Goal: Task Accomplishment & Management: Complete application form

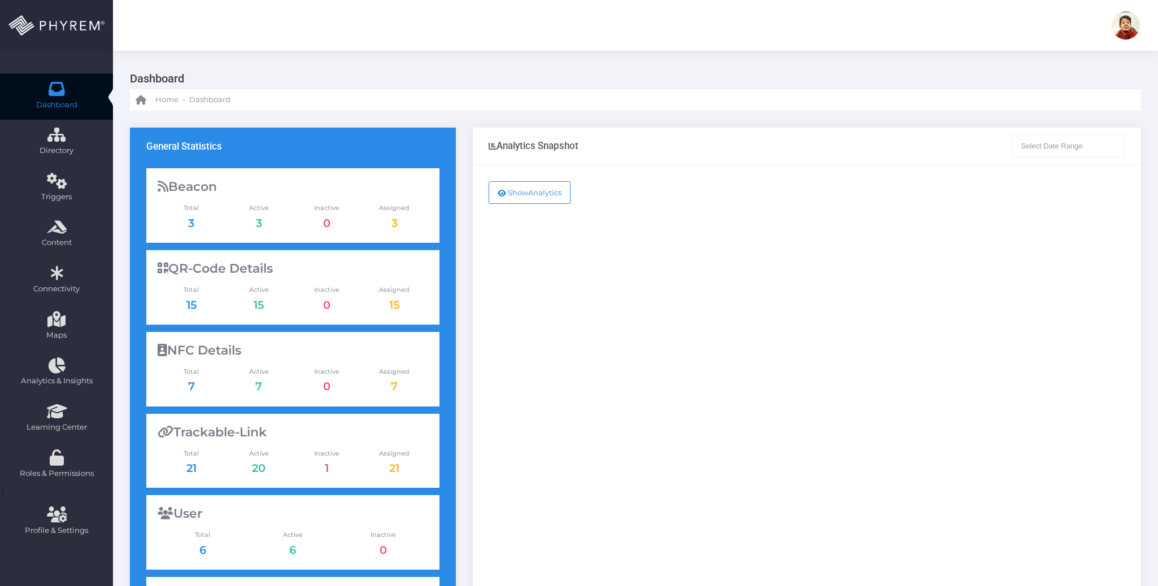
type input "08-03-2025 - 09-03-2025"
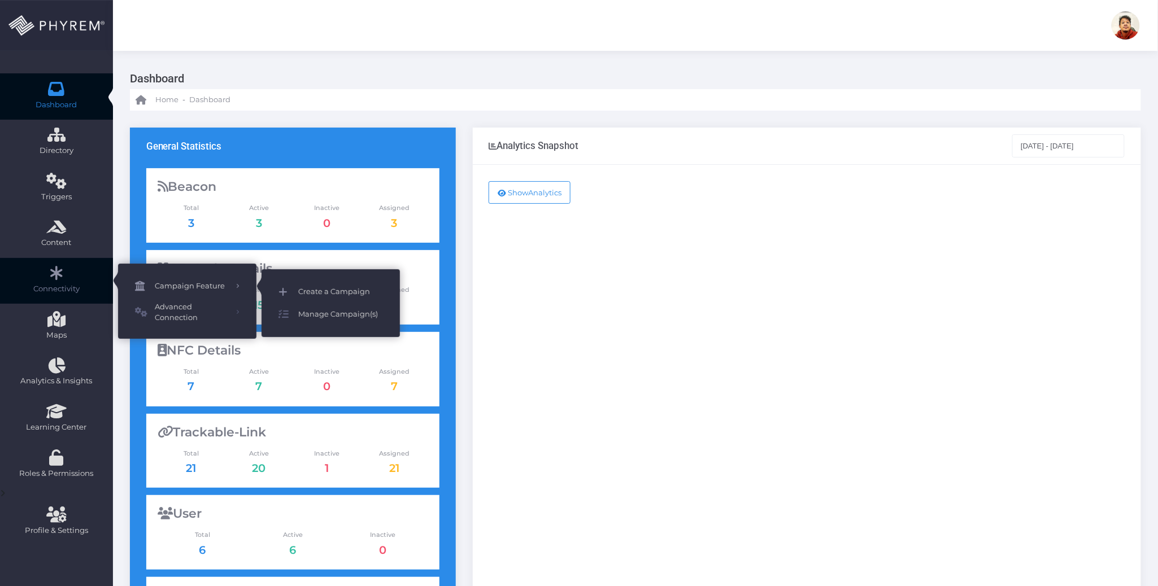
click at [346, 288] on span "Create a Campaign" at bounding box center [340, 292] width 85 height 15
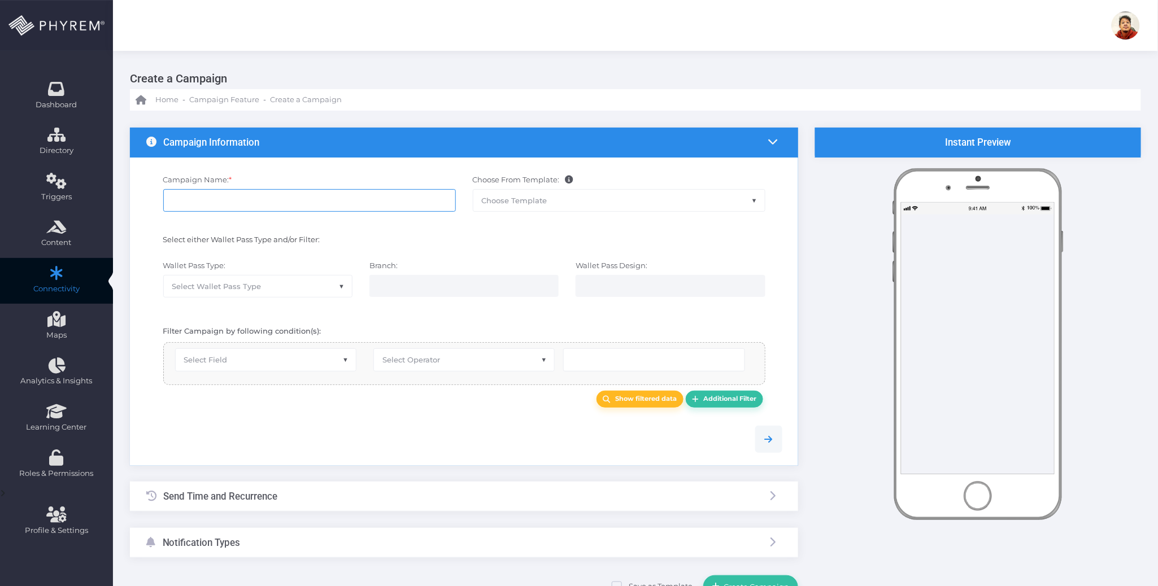
click at [341, 197] on input "Campaign Name: *" at bounding box center [309, 200] width 292 height 23
type input "test 098098"
click at [307, 295] on span "Select Wallet Pass Type" at bounding box center [258, 286] width 188 height 21
select select "15"
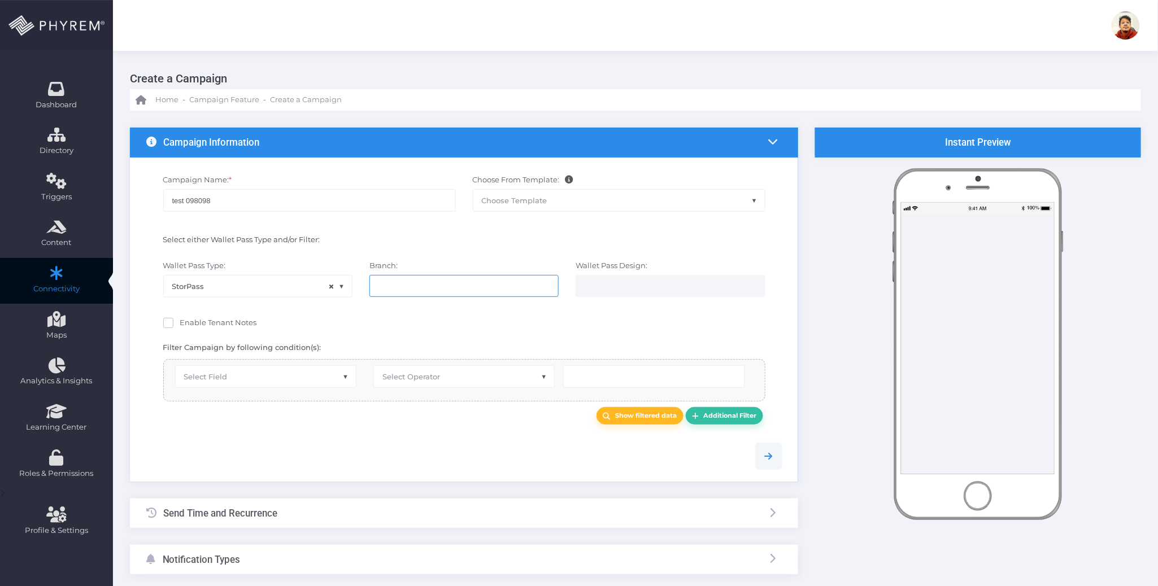
click at [420, 285] on input "search" at bounding box center [422, 285] width 89 height 9
select select "119"
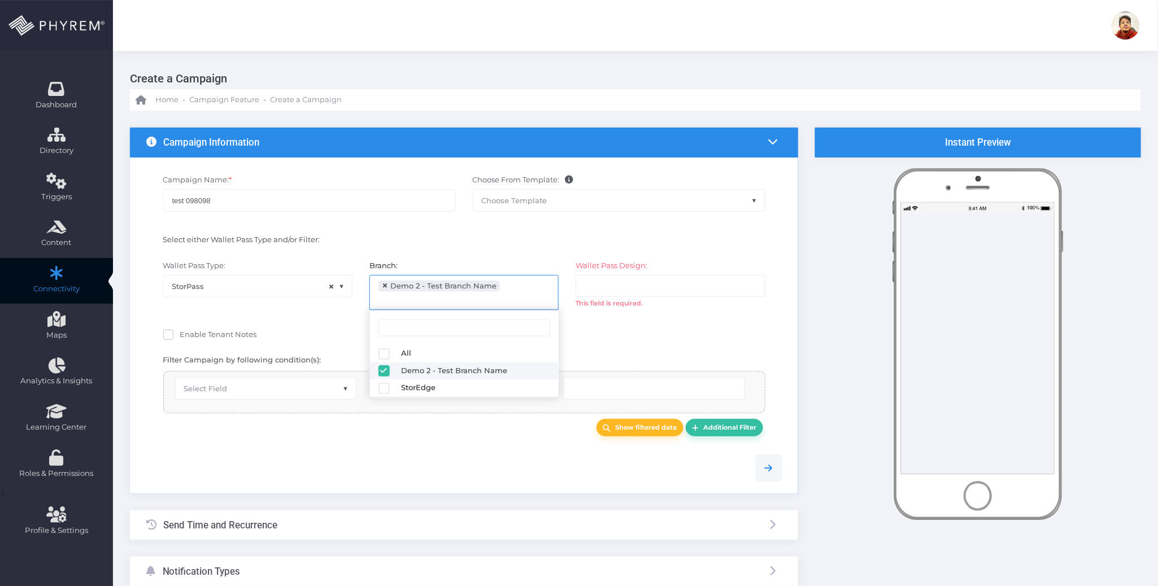
click at [685, 287] on ul at bounding box center [670, 286] width 188 height 21
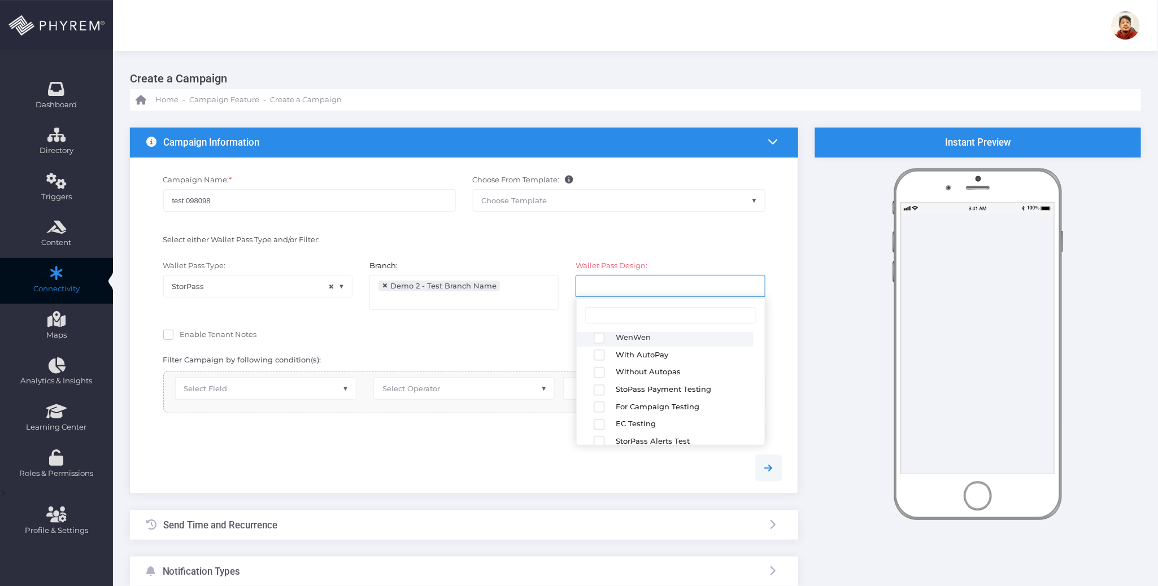
scroll to position [196, 0]
select select "2683"
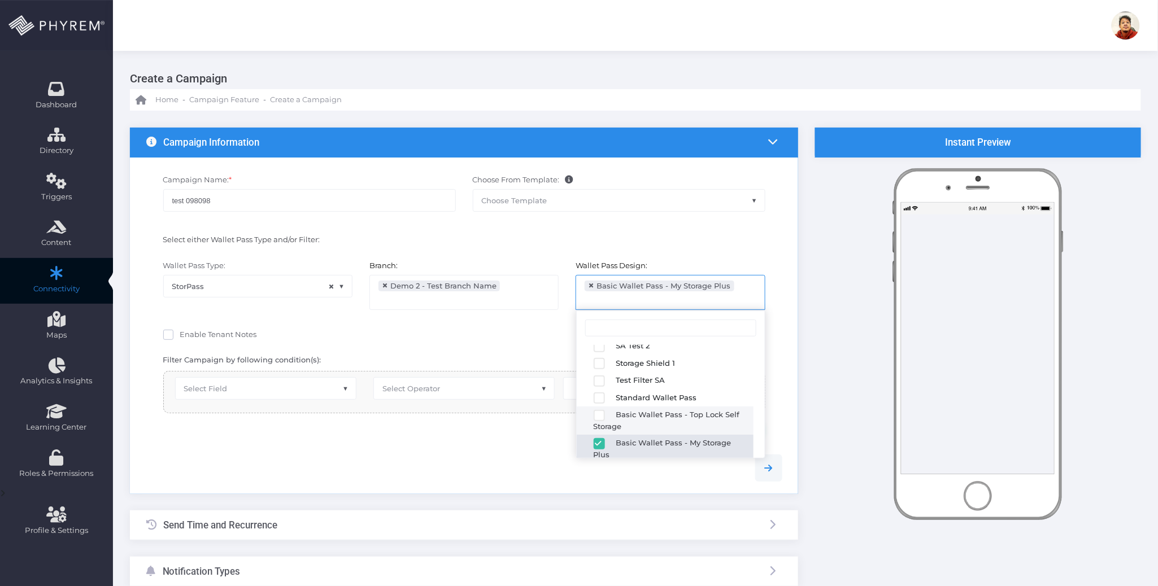
click at [274, 387] on span "Select Field" at bounding box center [266, 388] width 180 height 21
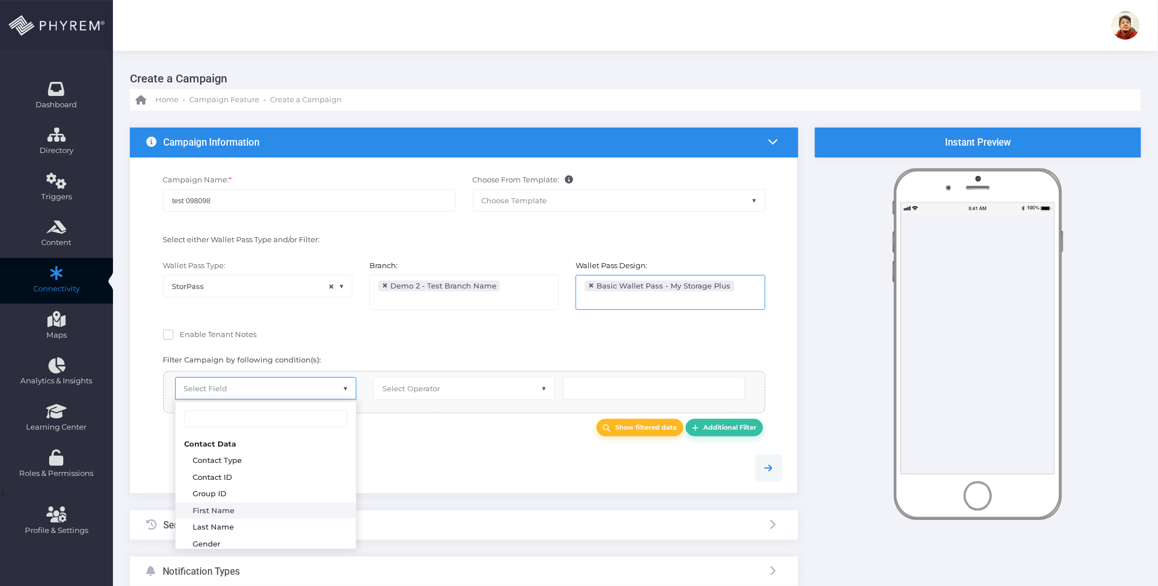
select select "first_name"
click at [394, 391] on span "Select Operator" at bounding box center [411, 388] width 58 height 9
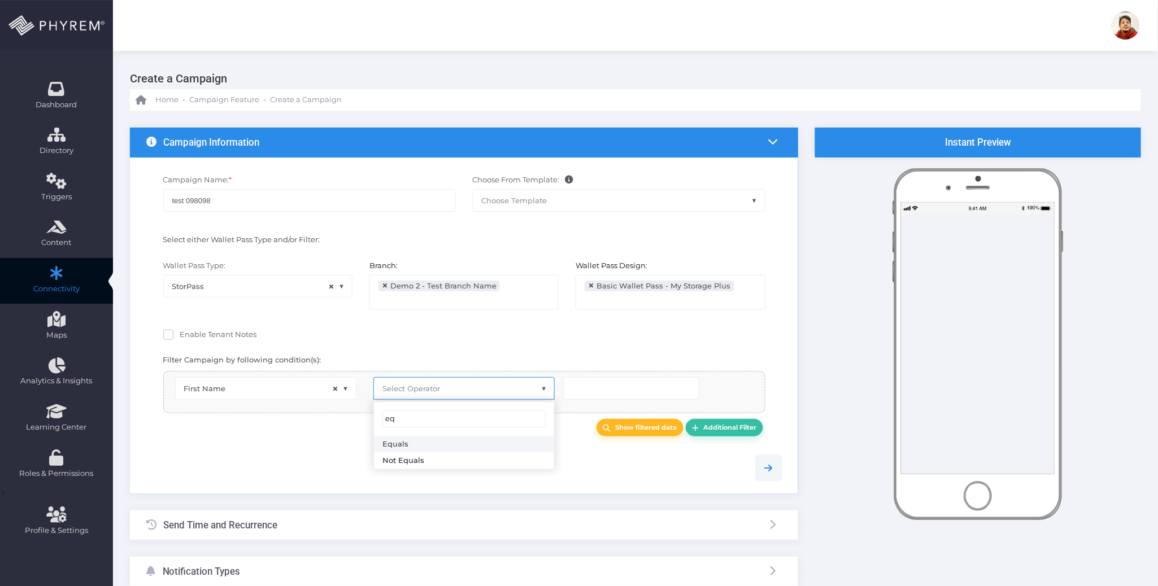
type input "eq"
select select "equals"
click at [597, 402] on div "Contact Type Contact ID Group ID First Name Last Name Gender Date of Birth Loca…" at bounding box center [464, 392] width 602 height 42
click at [604, 387] on input "text" at bounding box center [631, 388] width 136 height 23
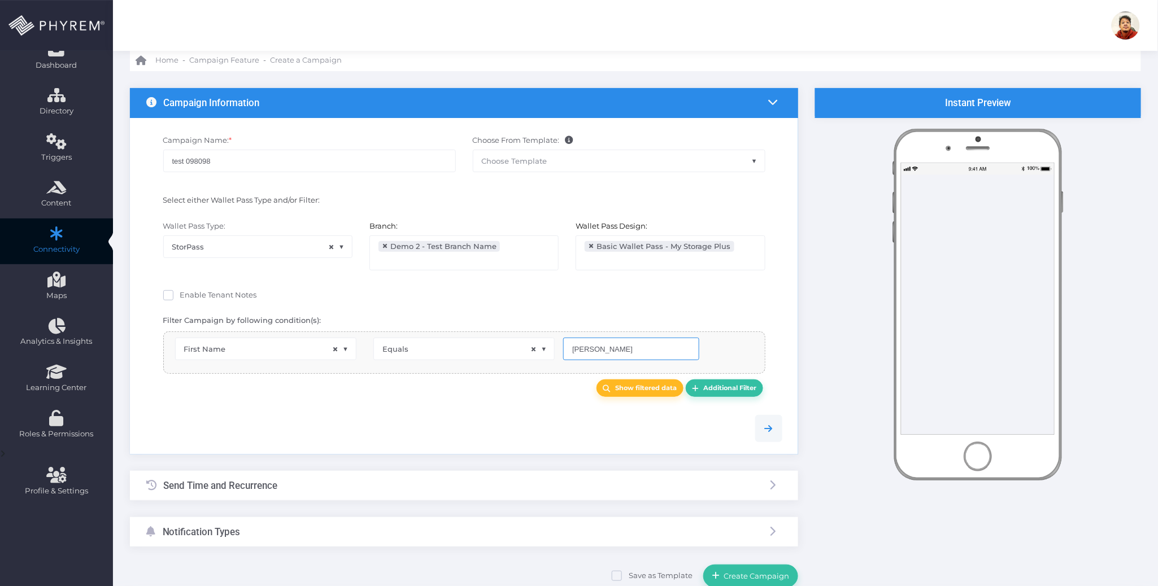
scroll to position [75, 0]
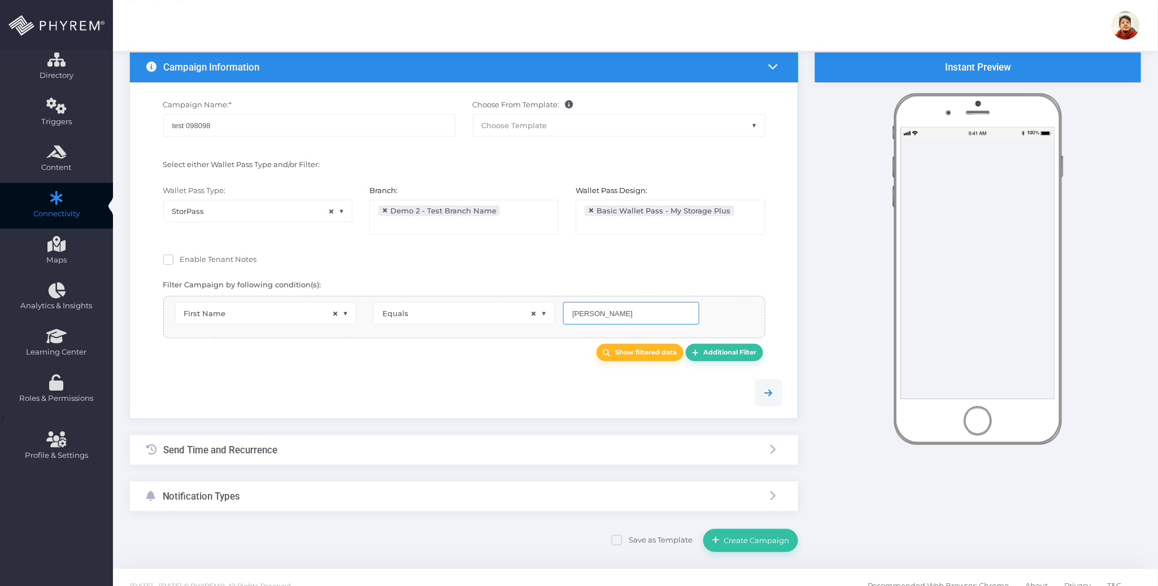
type input "[PERSON_NAME]"
drag, startPoint x: 380, startPoint y: 451, endPoint x: 374, endPoint y: 446, distance: 7.7
click at [380, 452] on div "Send Time and Recurrence" at bounding box center [464, 450] width 668 height 30
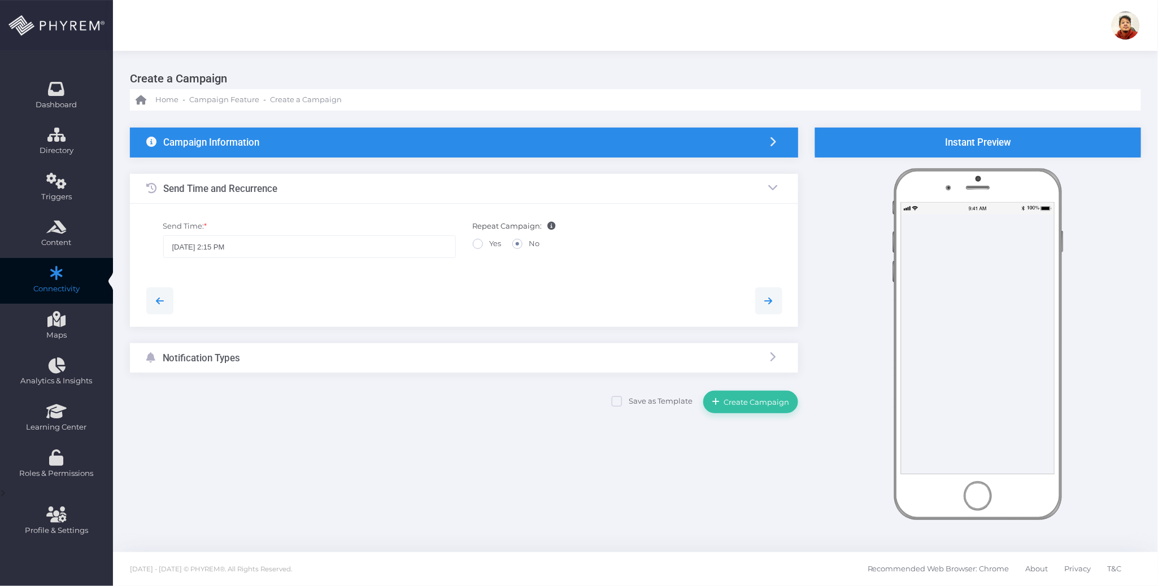
scroll to position [0, 0]
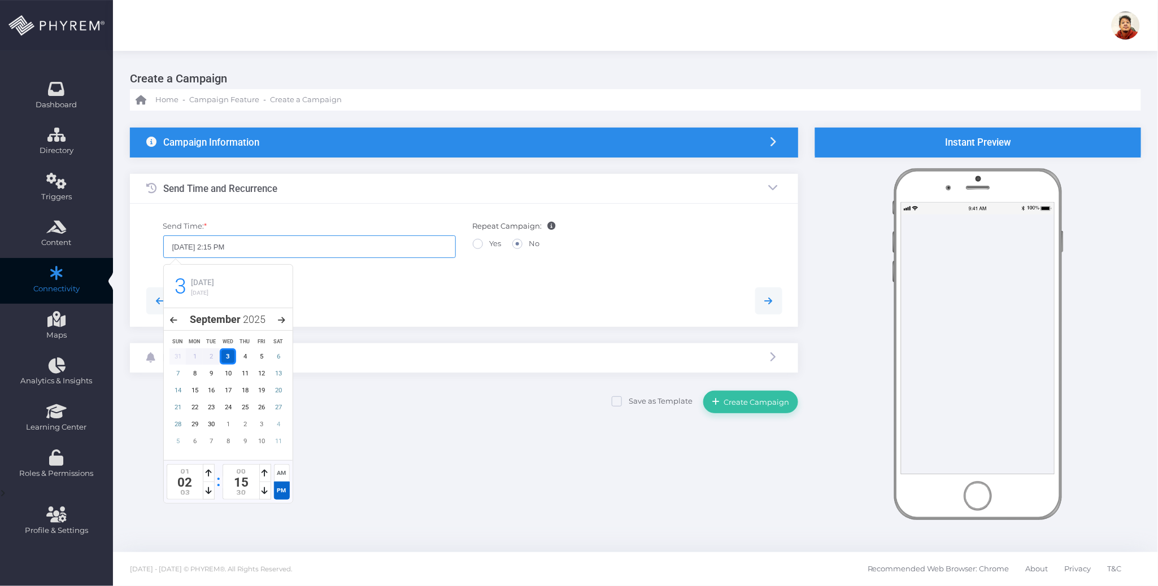
click at [287, 241] on input "[DATE] 2:15 PM" at bounding box center [309, 246] width 292 height 23
drag, startPoint x: 355, startPoint y: 308, endPoint x: 339, endPoint y: 302, distance: 17.0
click at [351, 308] on div at bounding box center [464, 300] width 653 height 27
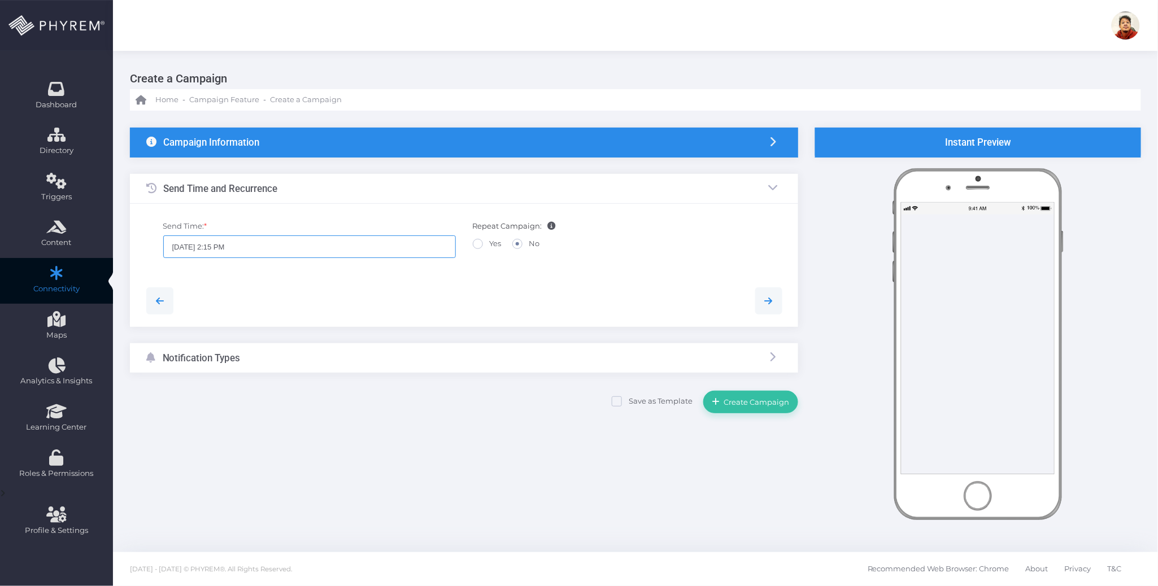
click at [224, 248] on input "[DATE] 2:15 PM" at bounding box center [309, 246] width 292 height 23
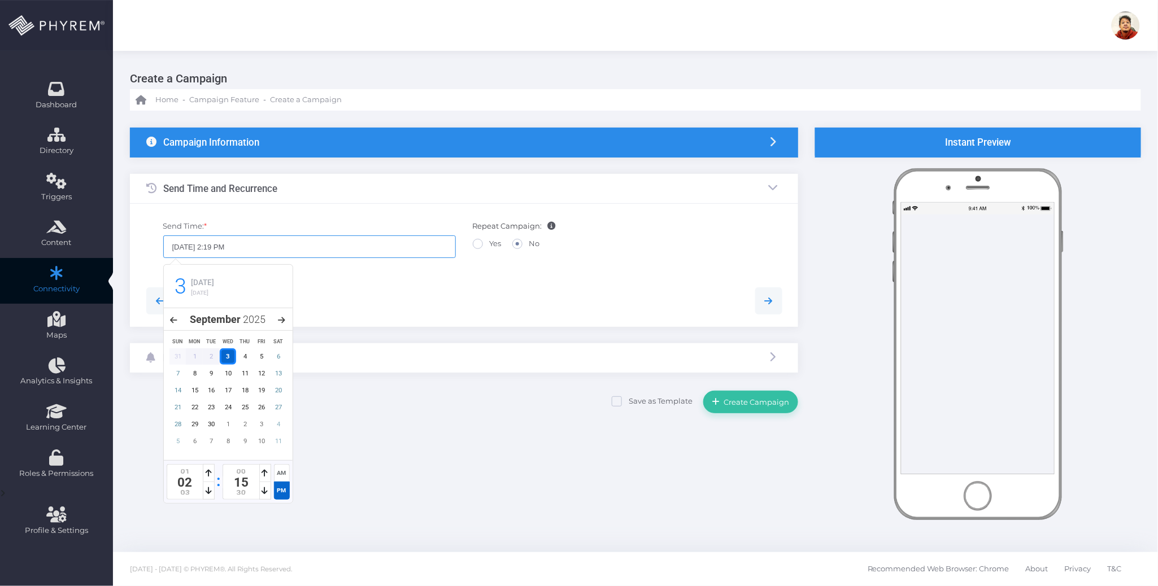
type input "[DATE] 2:19 PM"
drag, startPoint x: 381, startPoint y: 300, endPoint x: 378, endPoint y: 317, distance: 16.6
click at [382, 300] on div at bounding box center [464, 300] width 653 height 27
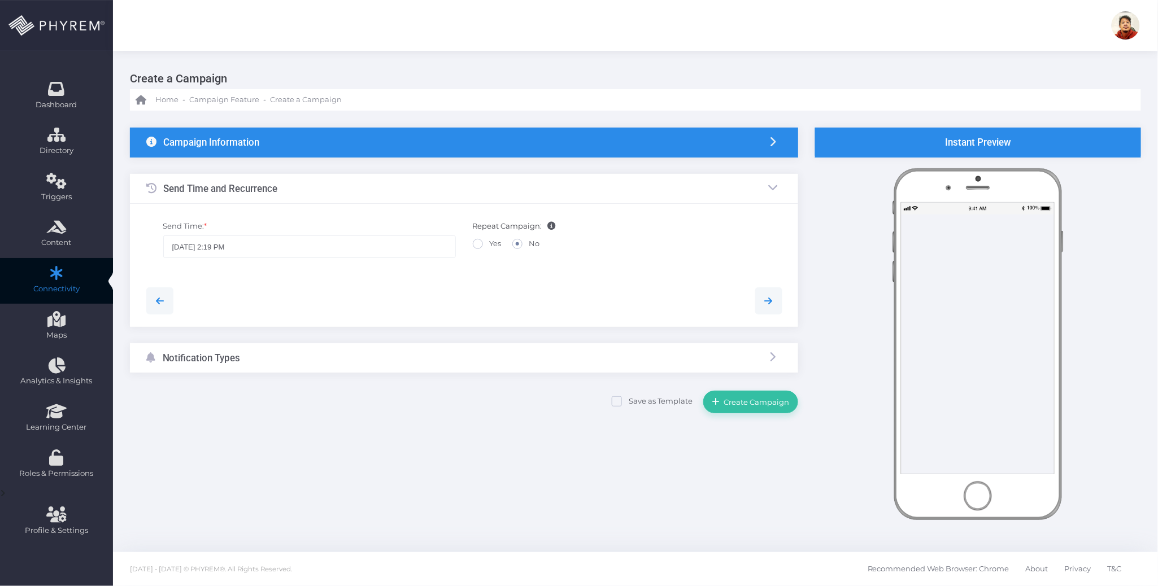
click at [366, 353] on div "Notification Types" at bounding box center [464, 358] width 668 height 30
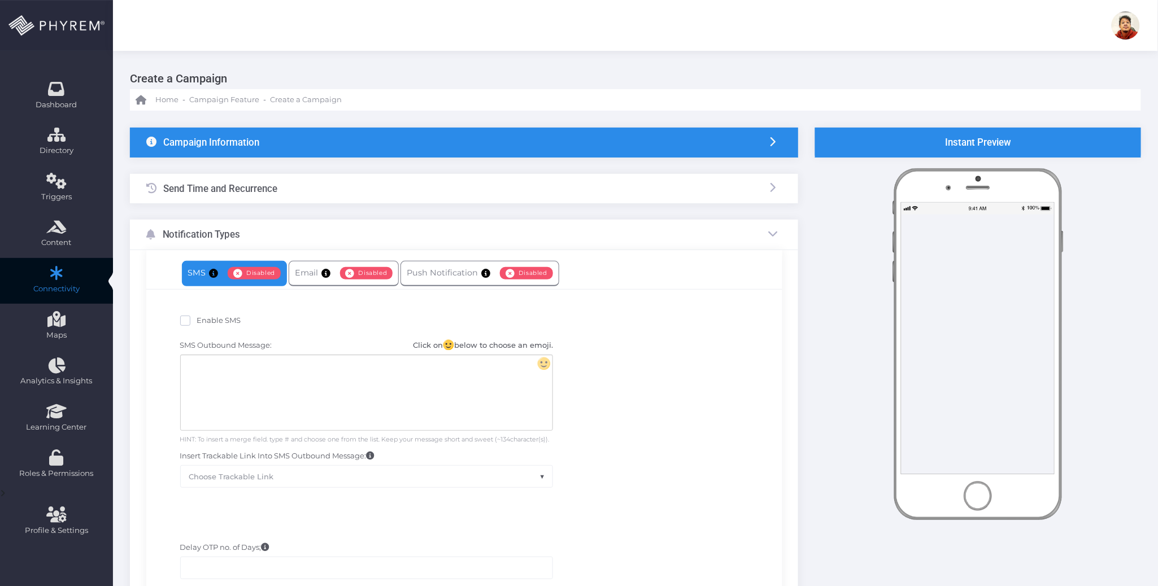
click at [215, 323] on span "Enable SMS" at bounding box center [219, 320] width 44 height 9
click at [204, 322] on input "Enable SMS" at bounding box center [200, 318] width 7 height 7
checkbox input "true"
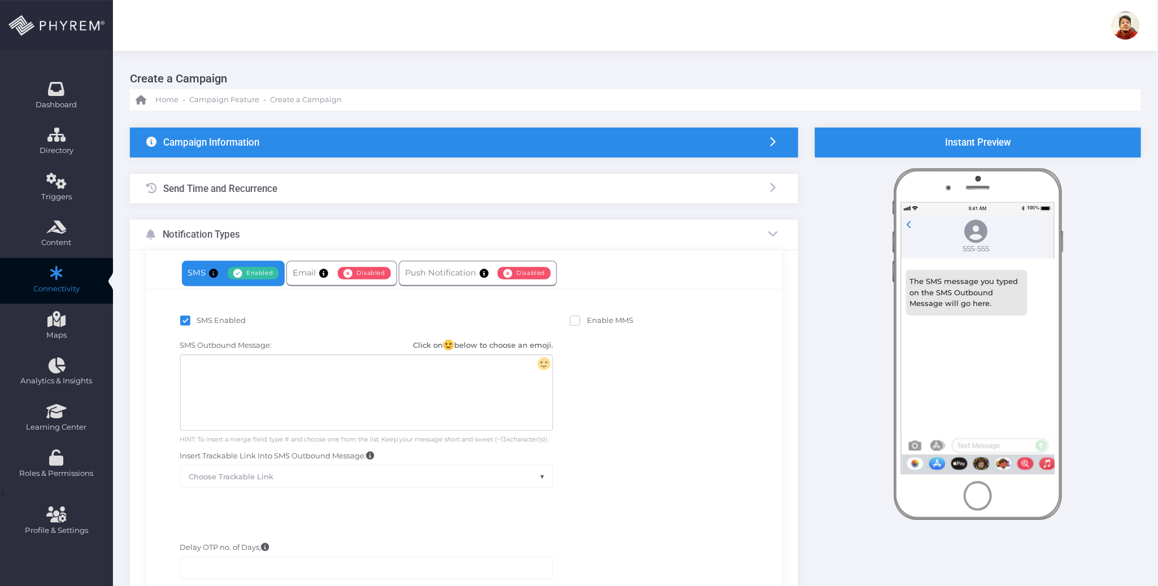
click at [268, 382] on div at bounding box center [367, 392] width 372 height 75
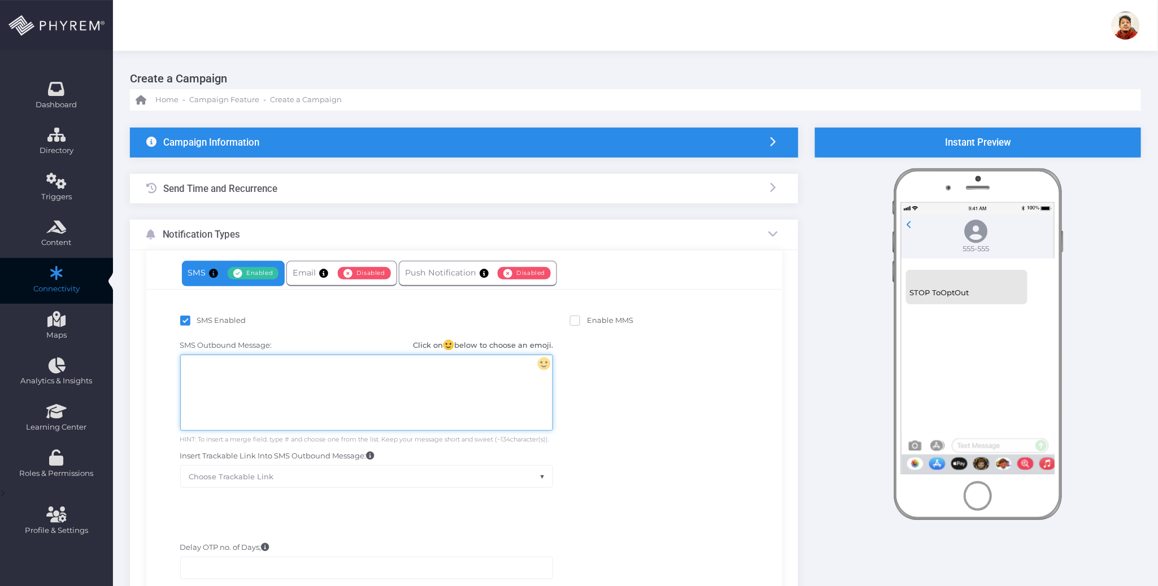
click at [362, 399] on div at bounding box center [367, 392] width 372 height 75
drag, startPoint x: 513, startPoint y: 364, endPoint x: 545, endPoint y: 376, distance: 34.3
click at [513, 364] on div "Hi {first_name}, your rent for your unit at {branch_name} is late. Please pay a…" at bounding box center [367, 392] width 372 height 75
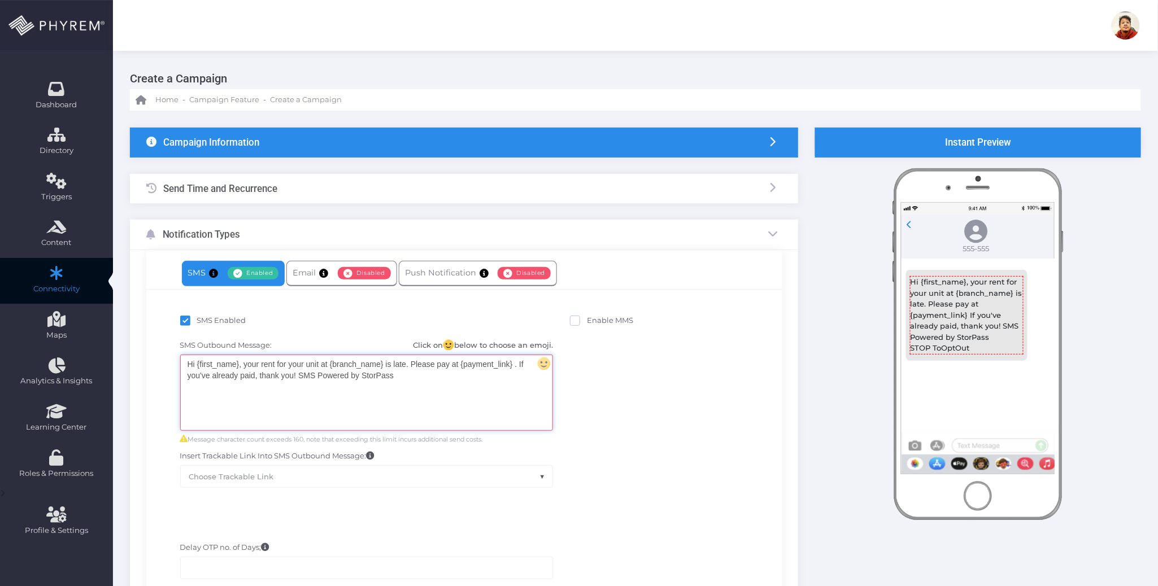
drag, startPoint x: 500, startPoint y: 391, endPoint x: 499, endPoint y: 383, distance: 8.5
click at [500, 391] on div "Hi {first_name}, your rent for your unit at {branch_name} is late. Please pay a…" at bounding box center [367, 392] width 372 height 75
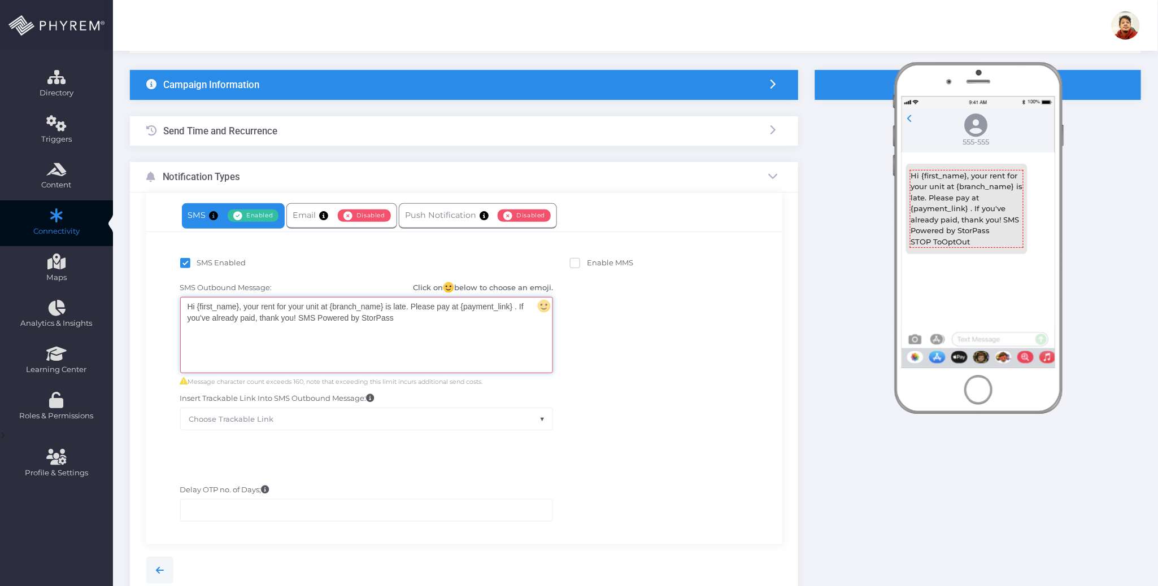
scroll to position [160, 0]
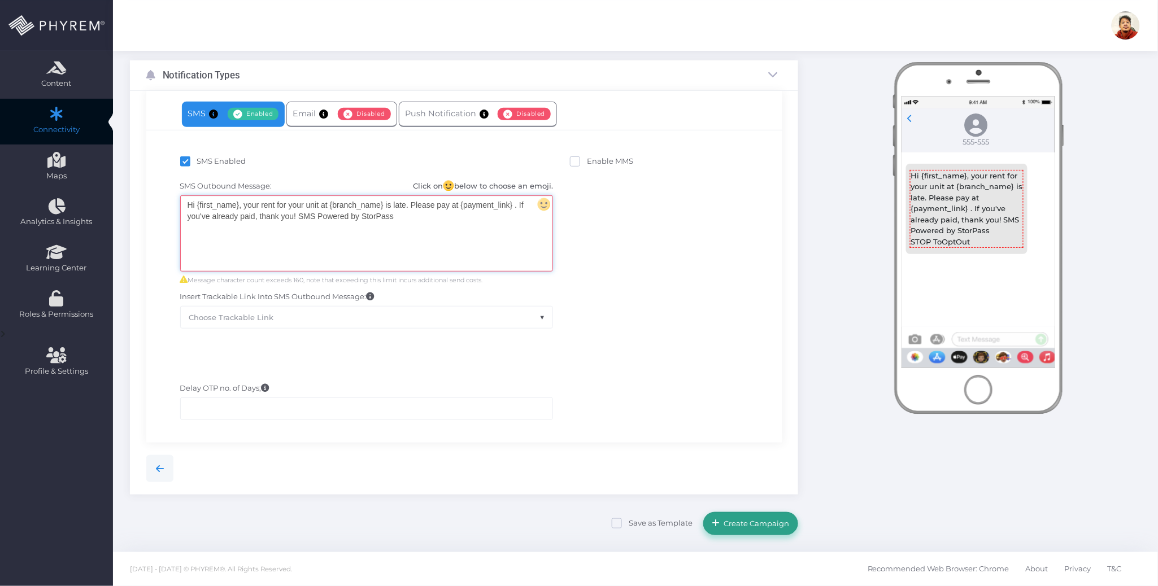
click at [745, 525] on span "Create Campaign" at bounding box center [754, 523] width 69 height 9
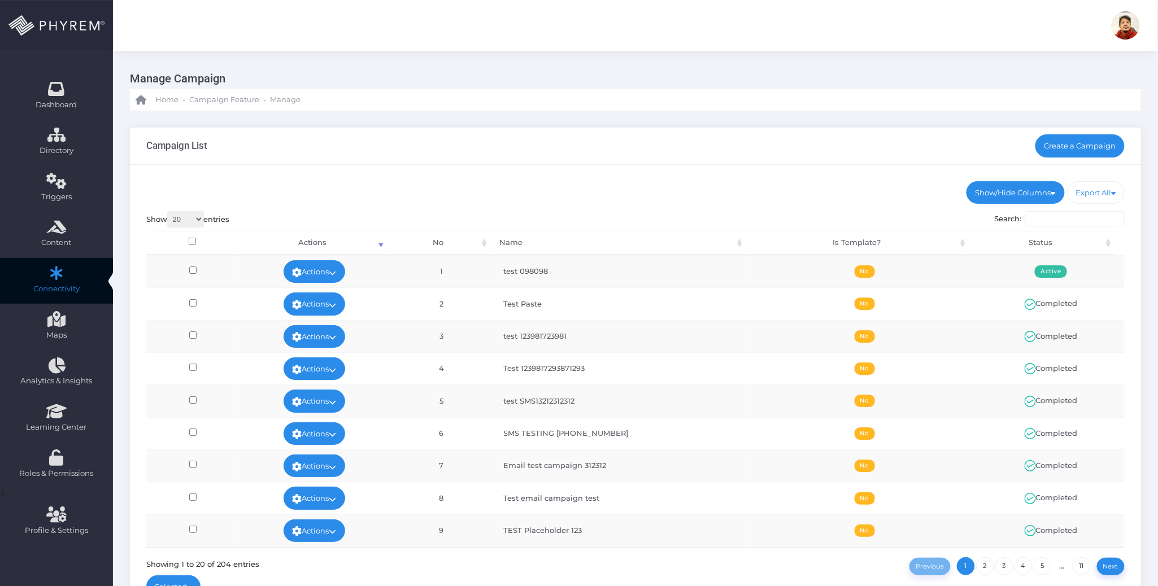
click at [720, 163] on div "Campaign List Create a Campaign" at bounding box center [635, 146] width 1011 height 37
